Goal: Task Accomplishment & Management: Manage account settings

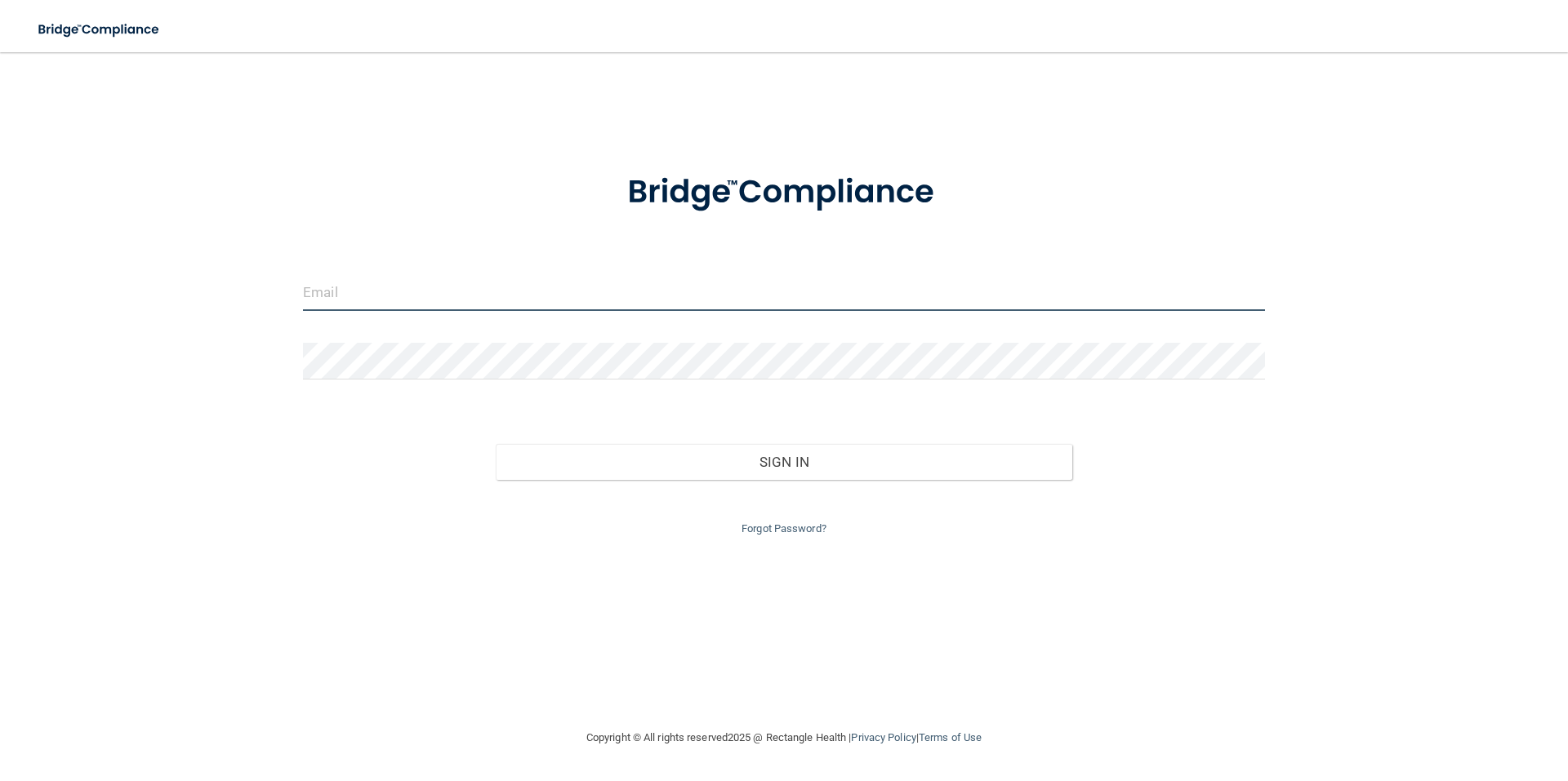
click at [400, 297] on input "email" at bounding box center [784, 292] width 961 height 37
click at [393, 303] on input "[EMAIL_ADDRESS][DOMAIN_NAME]" at bounding box center [784, 292] width 961 height 37
drag, startPoint x: 499, startPoint y: 303, endPoint x: 227, endPoint y: 285, distance: 272.6
click at [227, 285] on div "[EMAIL_ADDRESS][DOMAIN_NAME] Invalid email/password. You don't have permission …" at bounding box center [784, 390] width 1503 height 643
type input "[PERSON_NAME][EMAIL_ADDRESS][DOMAIN_NAME]"
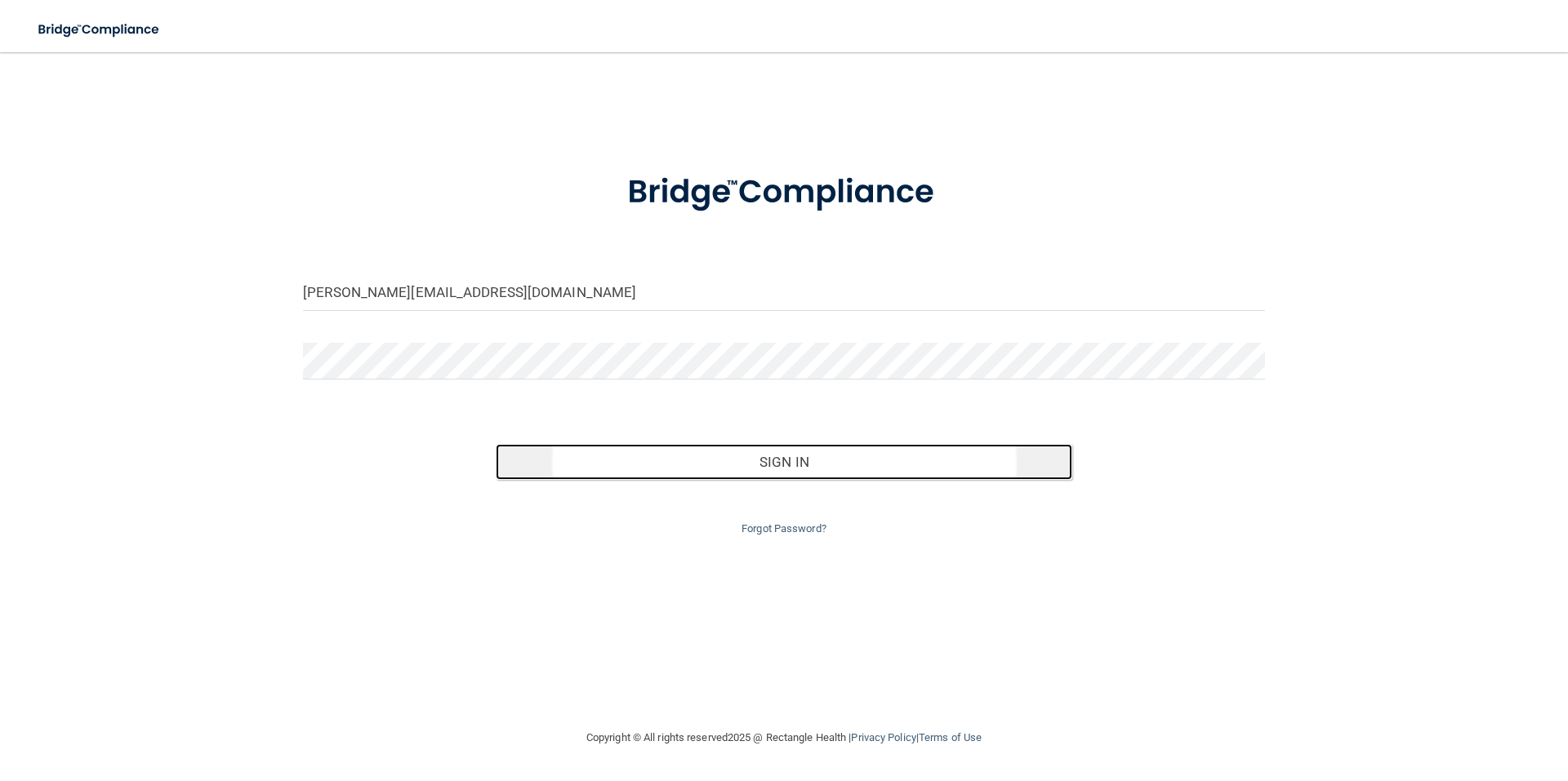
click at [796, 456] on button "Sign In" at bounding box center [784, 462] width 577 height 36
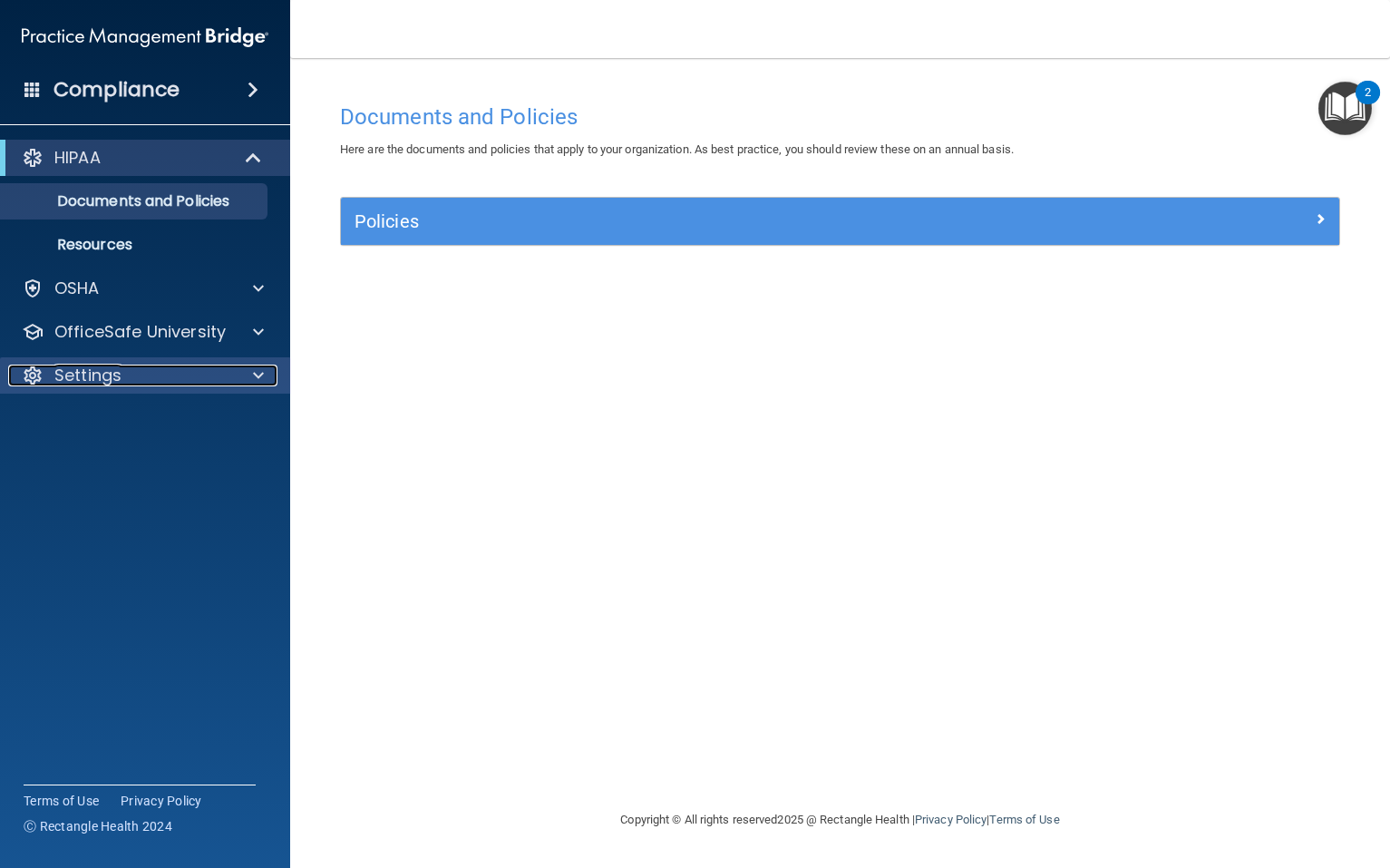
click at [259, 380] on span at bounding box center [258, 376] width 11 height 22
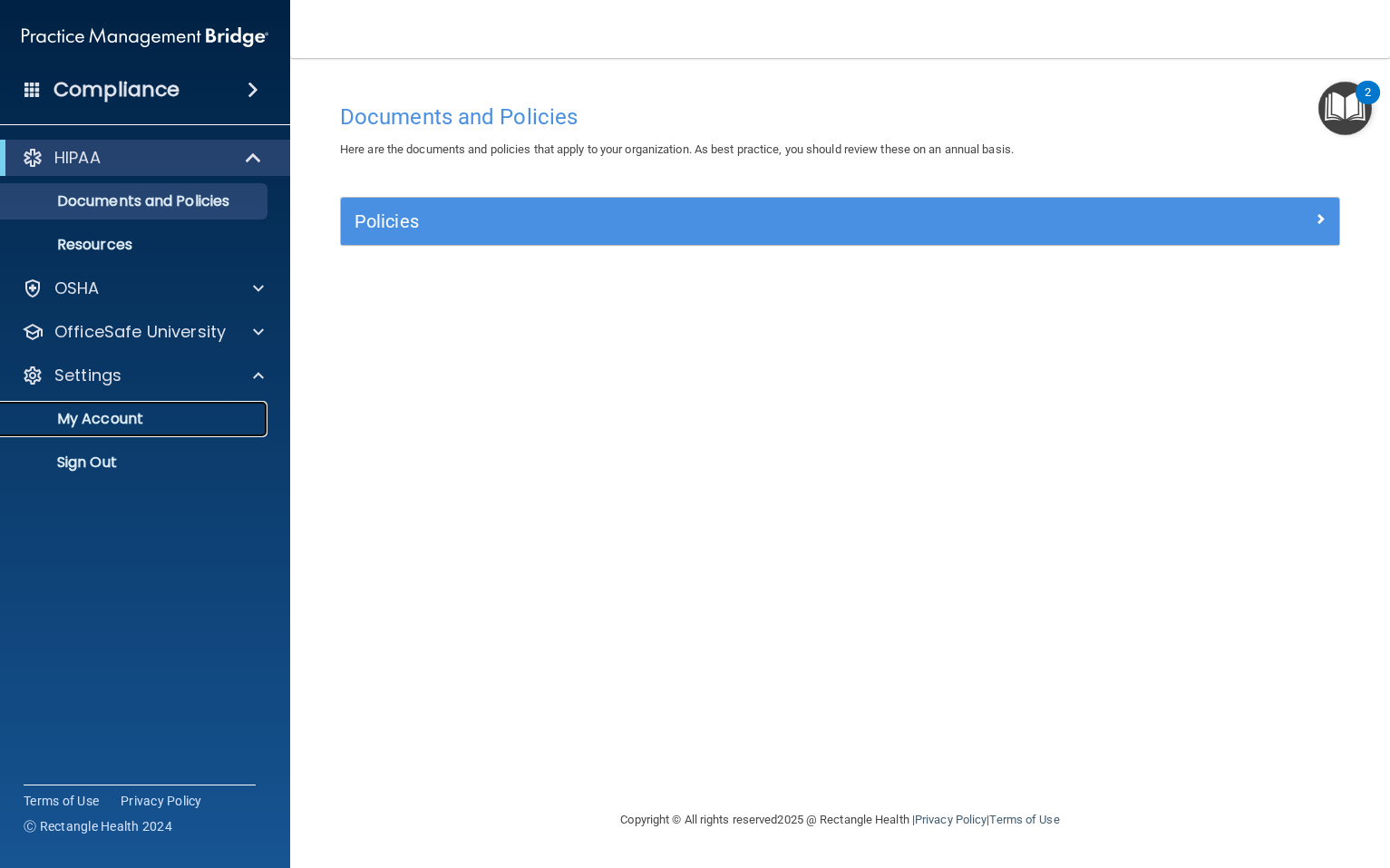
click at [156, 410] on p "My Account" at bounding box center [136, 419] width 248 height 18
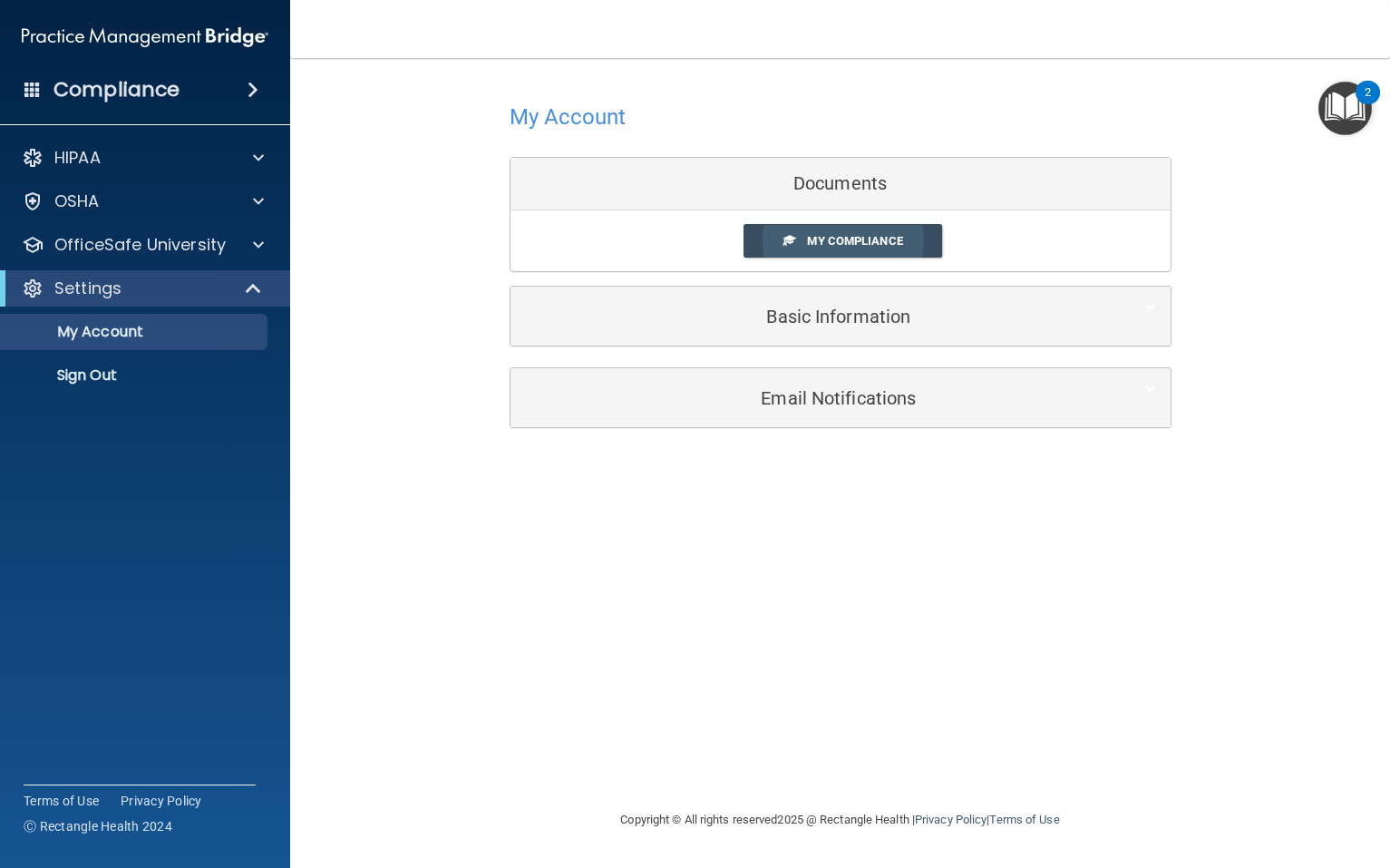
click at [855, 246] on span "My Compliance" at bounding box center [855, 241] width 95 height 14
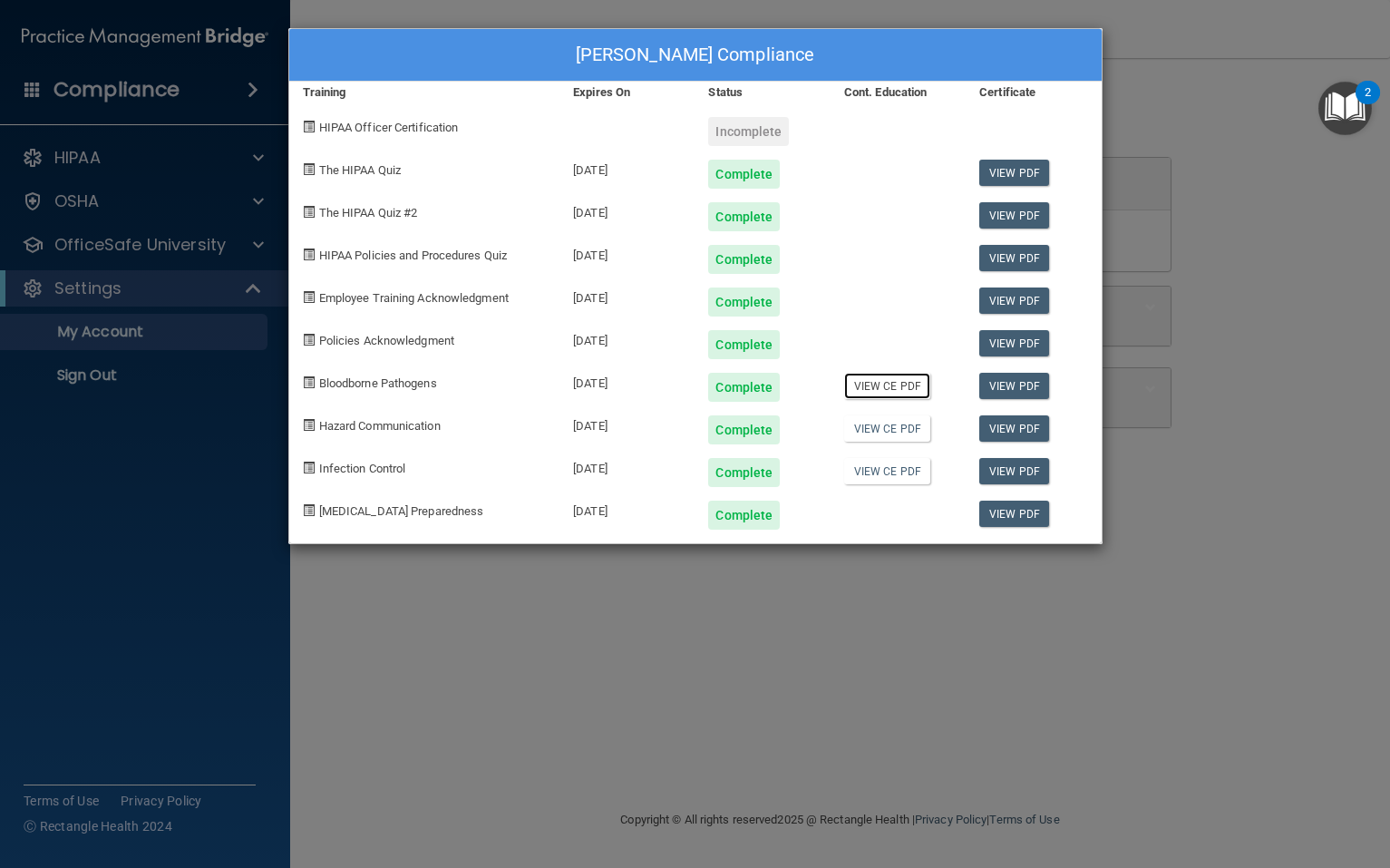
click at [879, 382] on link "View CE PDF" at bounding box center [887, 385] width 86 height 27
click at [889, 437] on link "View CE PDF" at bounding box center [887, 428] width 86 height 27
click at [883, 467] on link "View CE PDF" at bounding box center [887, 471] width 86 height 27
click at [896, 388] on link "View CE PDF" at bounding box center [887, 385] width 86 height 27
click at [887, 430] on link "View CE PDF" at bounding box center [887, 428] width 86 height 27
